Goal: Book appointment/travel/reservation

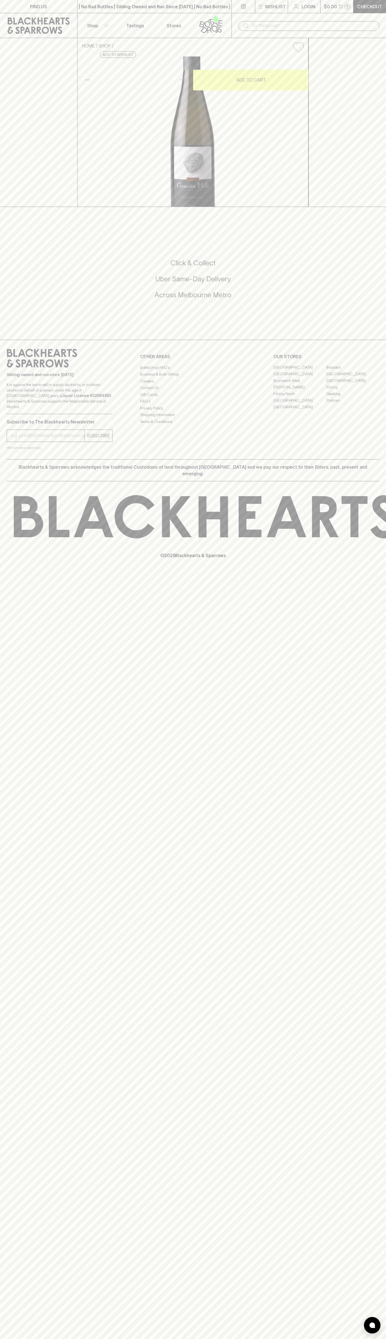
click at [117, 27] on link "Tastings" at bounding box center [135, 25] width 39 height 25
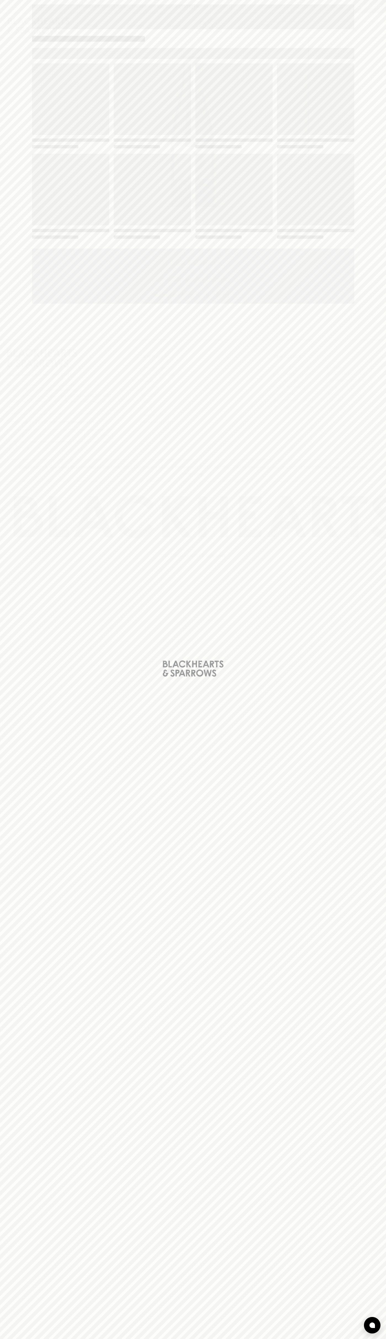
click at [381, 438] on div "Loading" at bounding box center [193, 669] width 386 height 1339
click at [163, 1339] on html "FIND US | No Bad Bottles | Sibling Owned and Run Since 2006 | No Bad Bottles | …" at bounding box center [193, 669] width 386 height 1339
click at [19, 750] on div "Loading" at bounding box center [193, 669] width 386 height 1339
